Goal: Navigation & Orientation: Find specific page/section

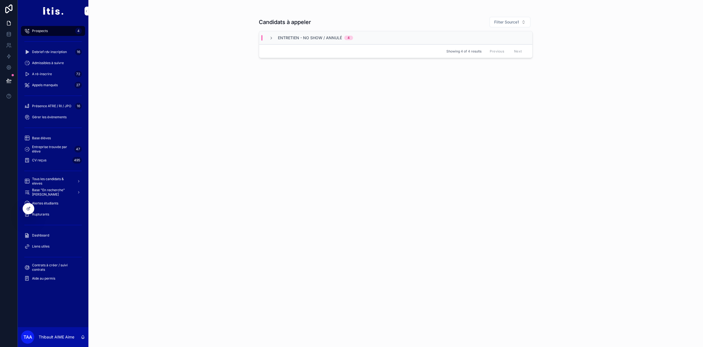
click at [53, 236] on div "Dashboard" at bounding box center [52, 235] width 57 height 9
